Goal: Task Accomplishment & Management: Manage account settings

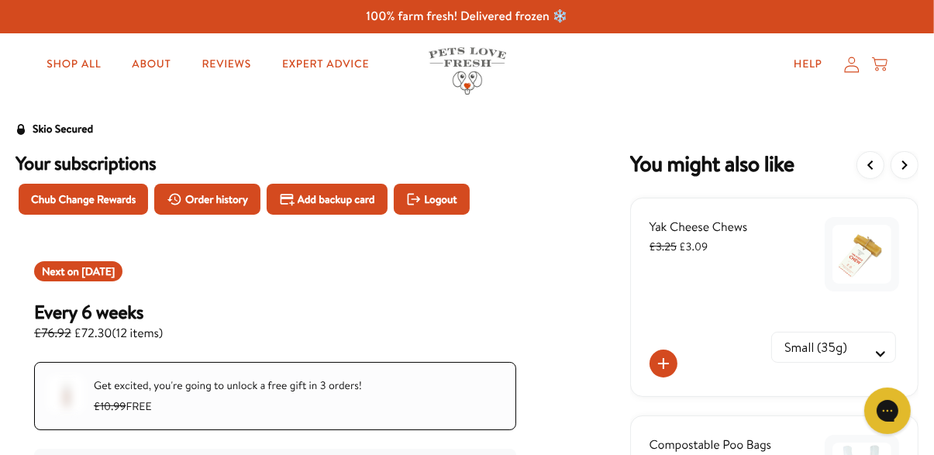
scroll to position [15, 0]
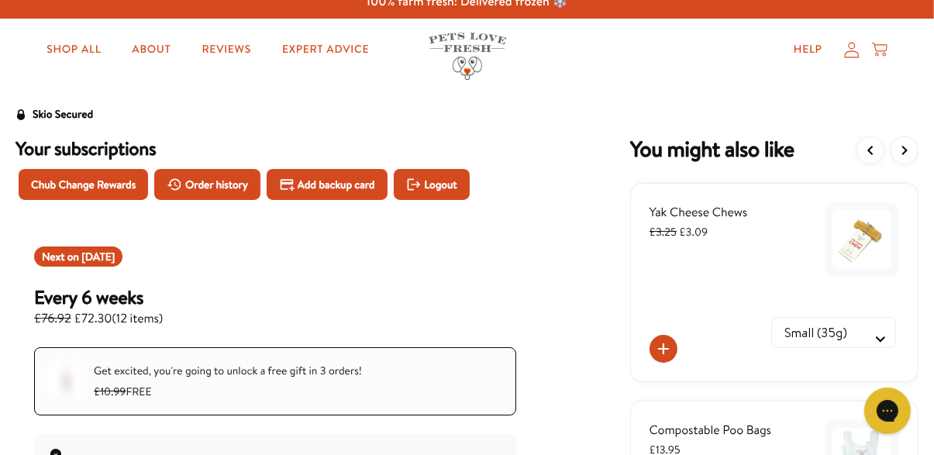
click at [103, 253] on span "[DATE]" at bounding box center [97, 257] width 33 height 16
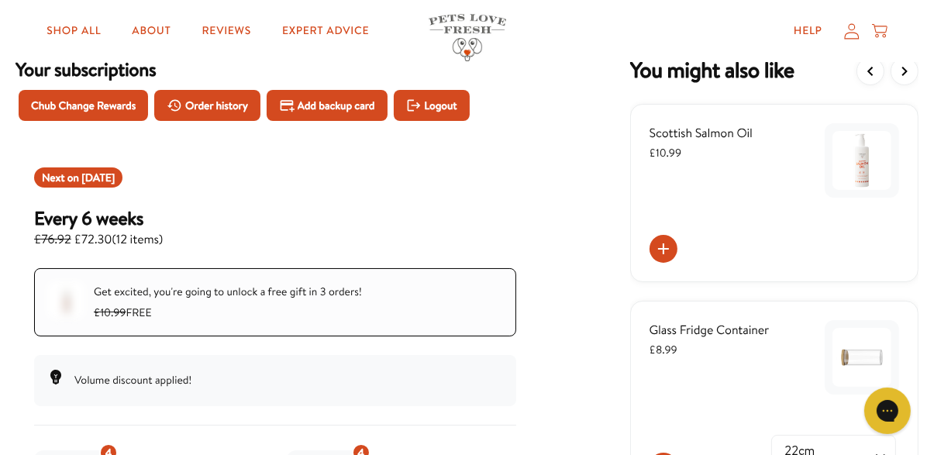
scroll to position [95, 0]
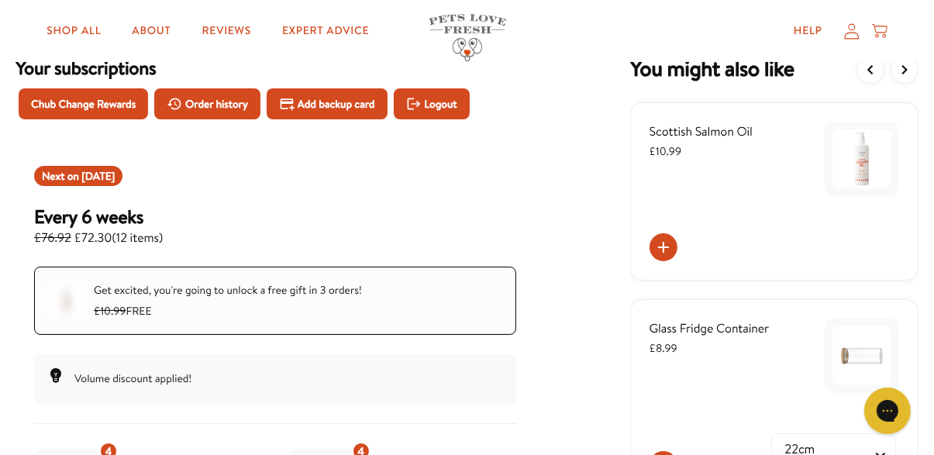
click at [664, 248] on icon at bounding box center [663, 247] width 11 height 11
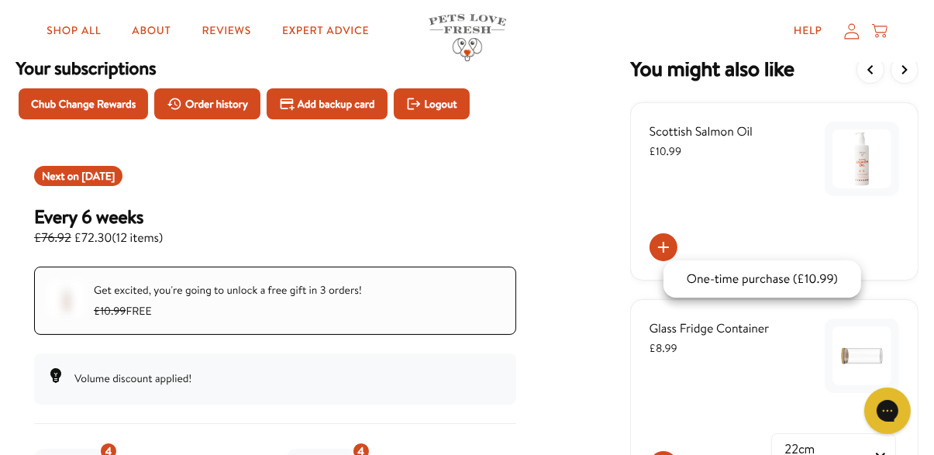
click at [562, 245] on div at bounding box center [467, 227] width 934 height 455
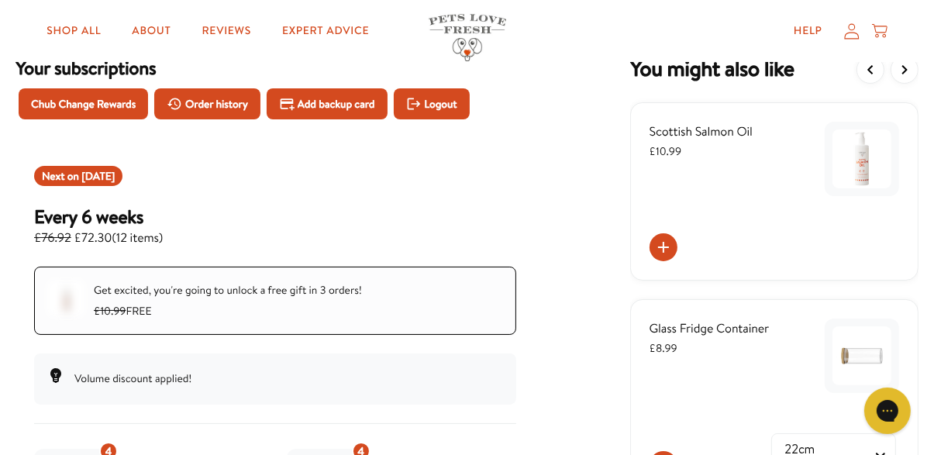
click at [720, 148] on span "£10.99" at bounding box center [733, 151] width 166 height 17
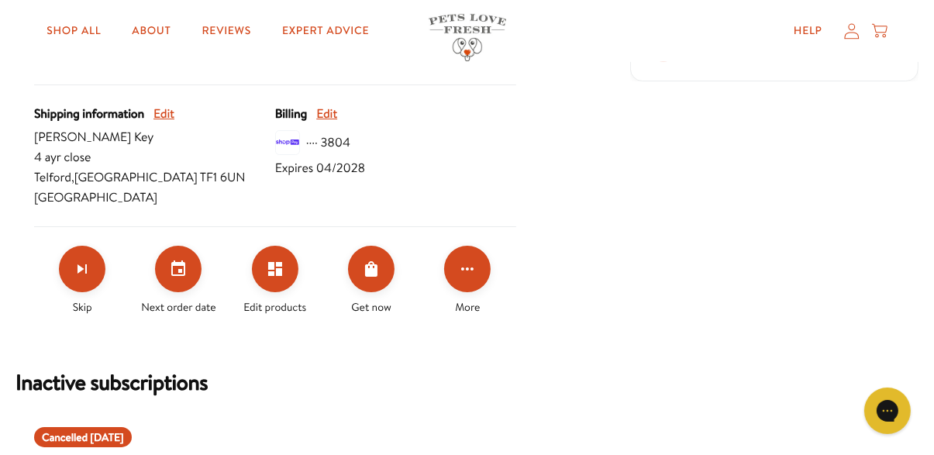
scroll to position [711, 0]
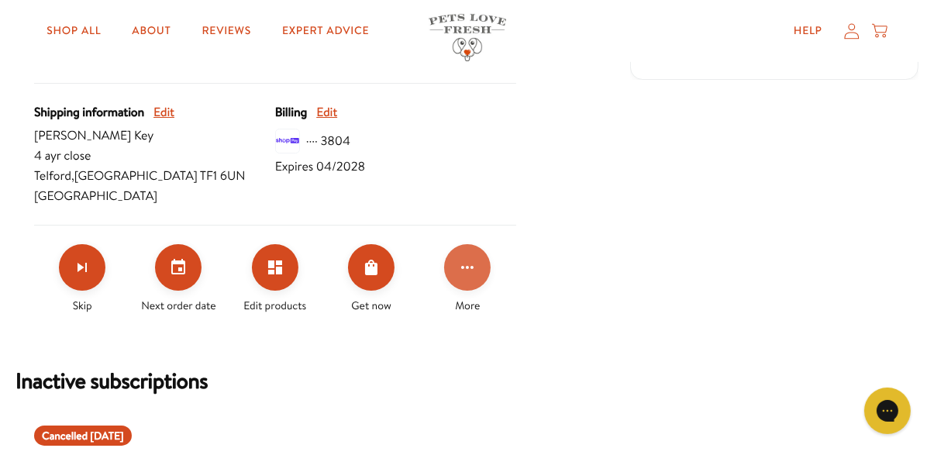
click at [472, 271] on icon "Click for more options" at bounding box center [467, 267] width 19 height 19
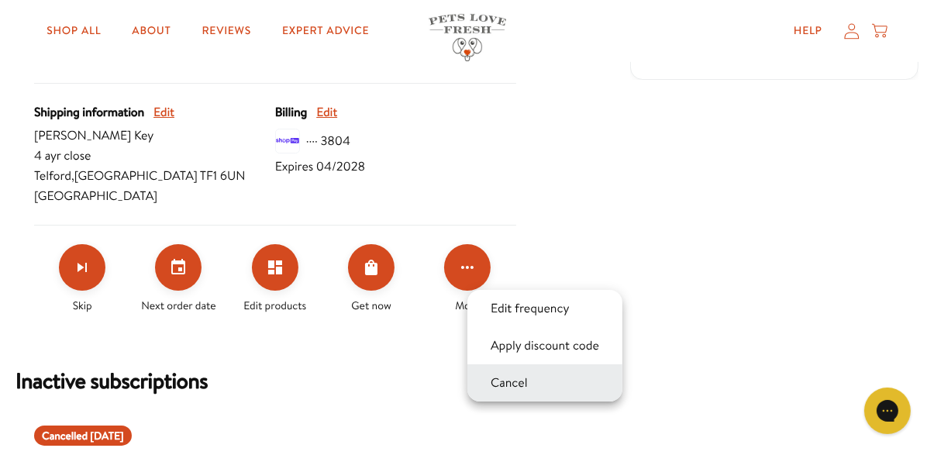
click at [514, 381] on button "Cancel" at bounding box center [509, 383] width 47 height 19
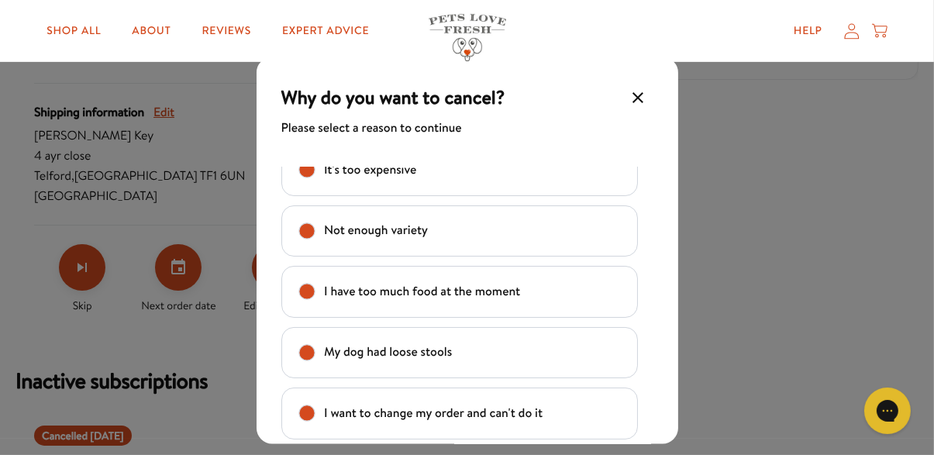
scroll to position [150, 0]
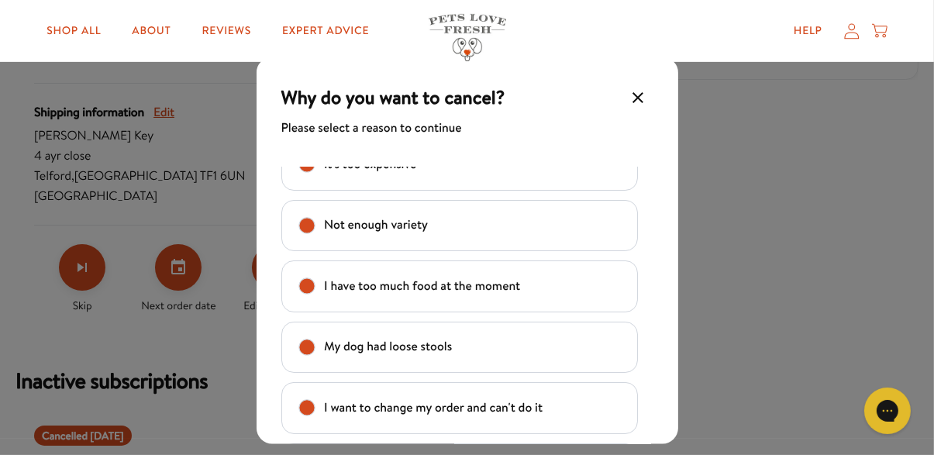
click at [420, 409] on text "I want to change my order and can't do it" at bounding box center [433, 407] width 219 height 21
checkbox input "true"
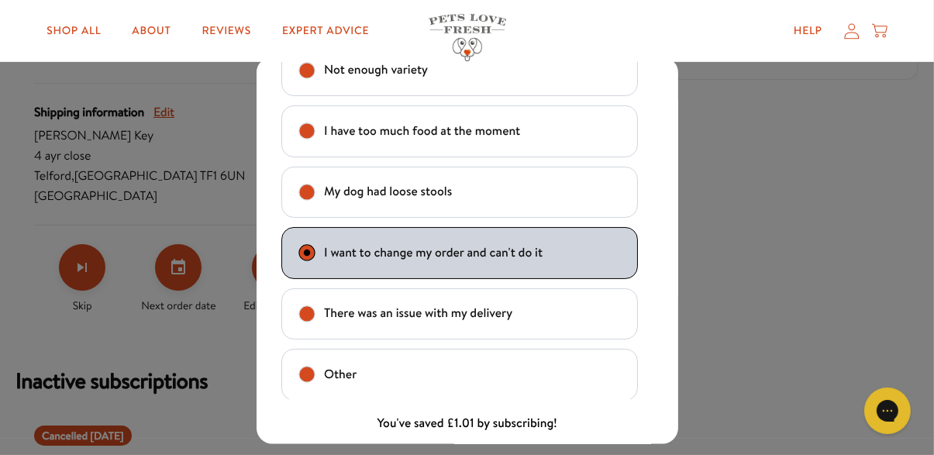
scroll to position [160, 0]
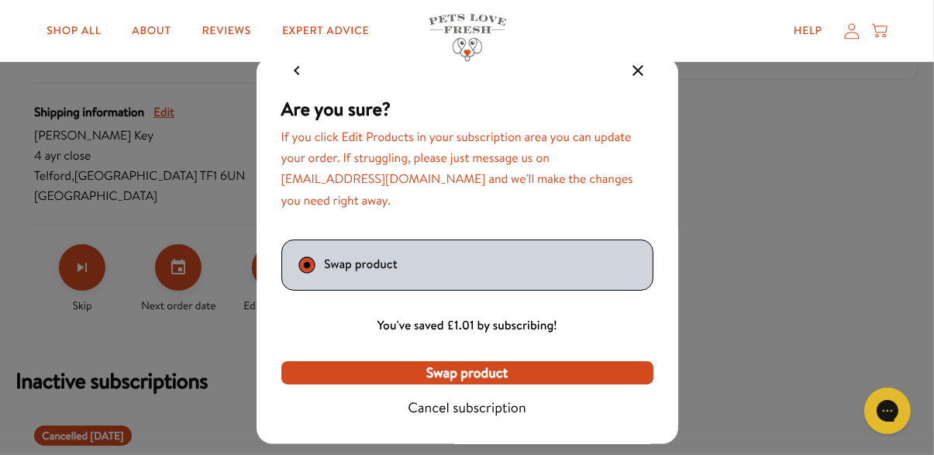
scroll to position [0, 0]
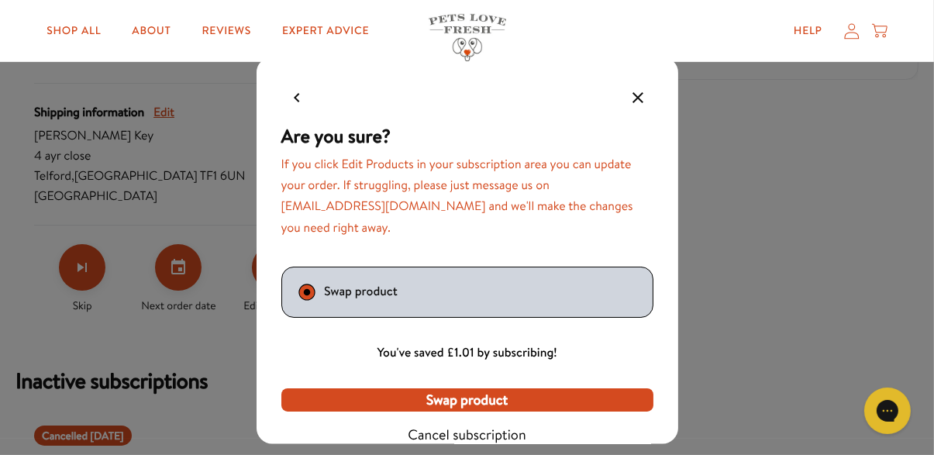
click at [295, 106] on icon "Make changes for subscription" at bounding box center [297, 97] width 19 height 19
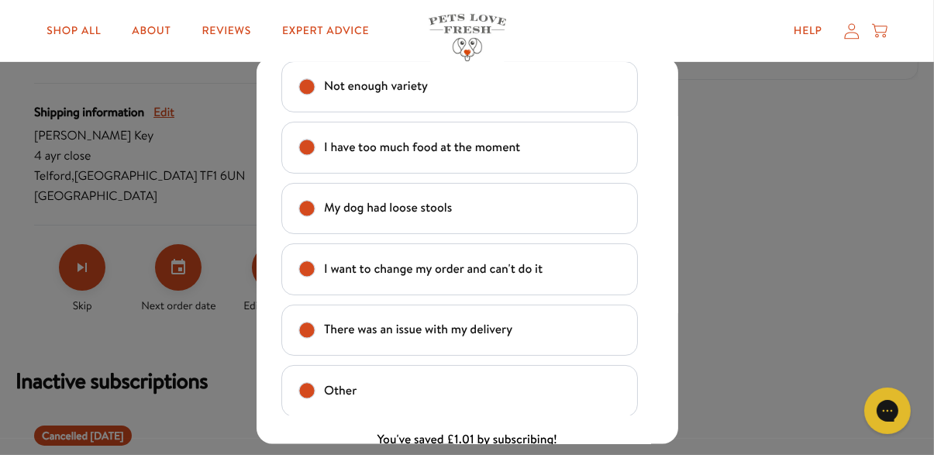
scroll to position [160, 0]
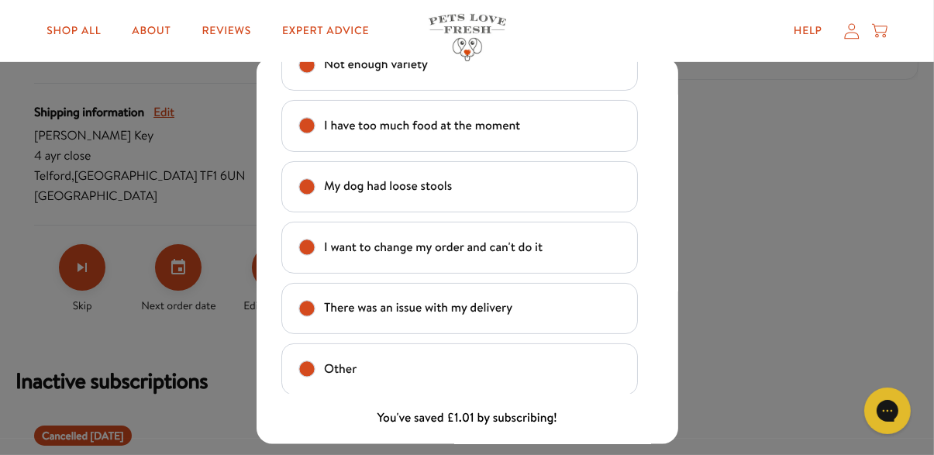
click at [439, 257] on text "I want to change my order and can't do it" at bounding box center [433, 246] width 219 height 21
checkbox input "true"
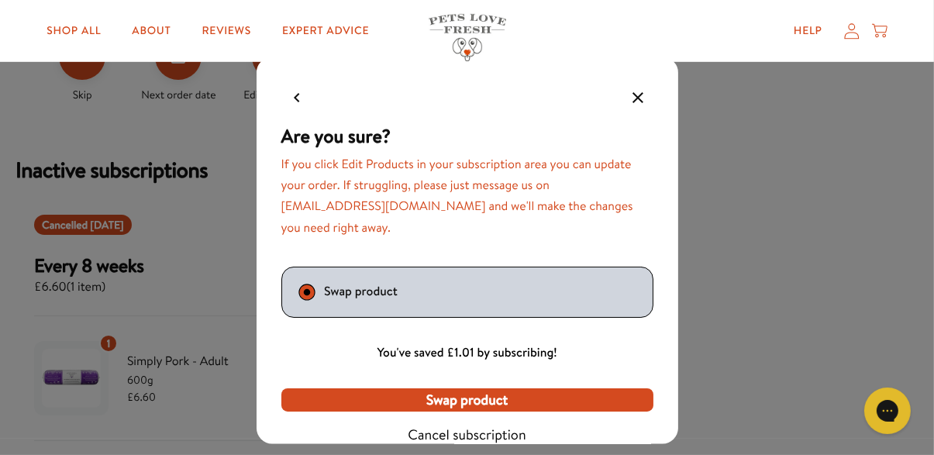
scroll to position [923, 0]
click at [475, 443] on span "Cancel subscription" at bounding box center [467, 434] width 118 height 17
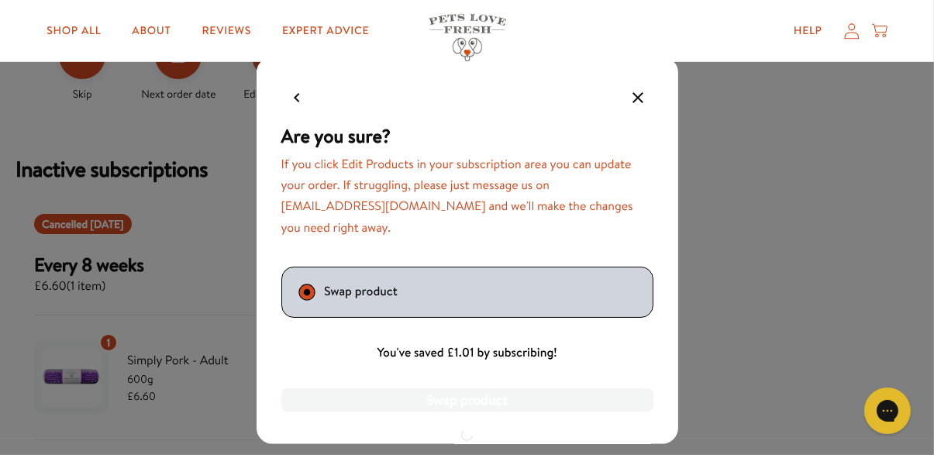
click at [630, 133] on div "Are you sure? If you click Edit Products in your subscription area you can upda…" at bounding box center [467, 227] width 934 height 455
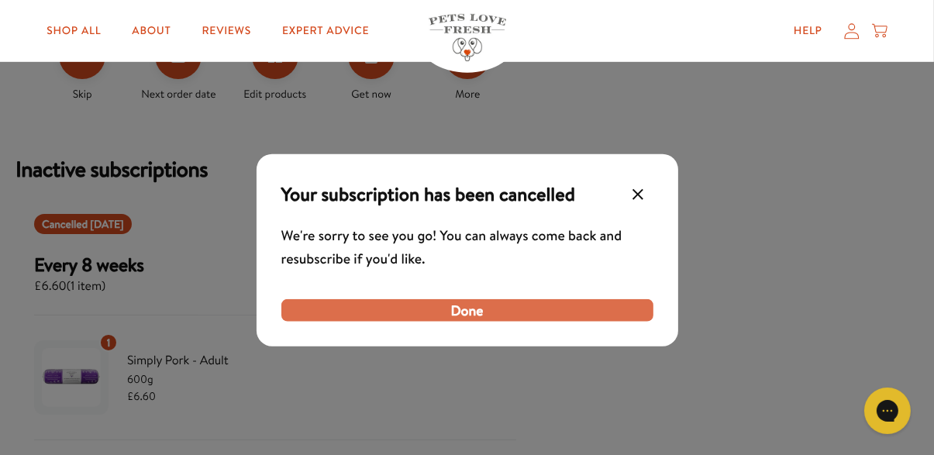
click at [460, 319] on span "Done" at bounding box center [467, 310] width 33 height 17
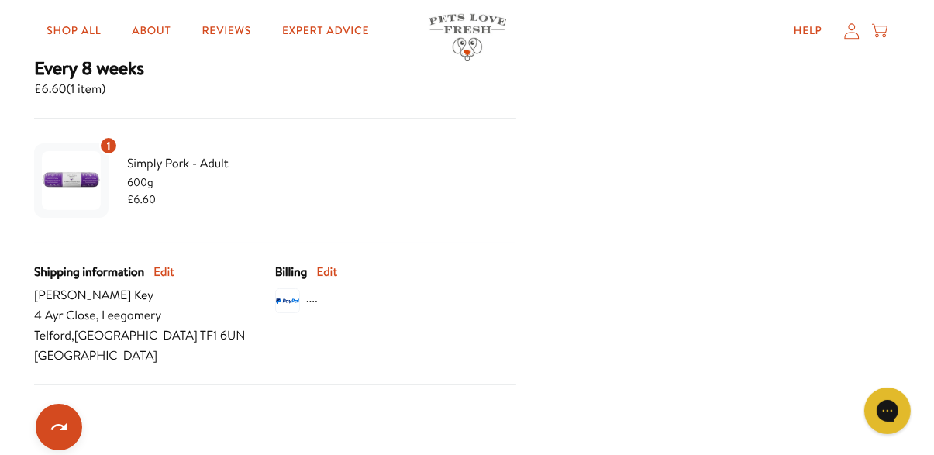
scroll to position [727, 0]
